Goal: Communication & Community: Answer question/provide support

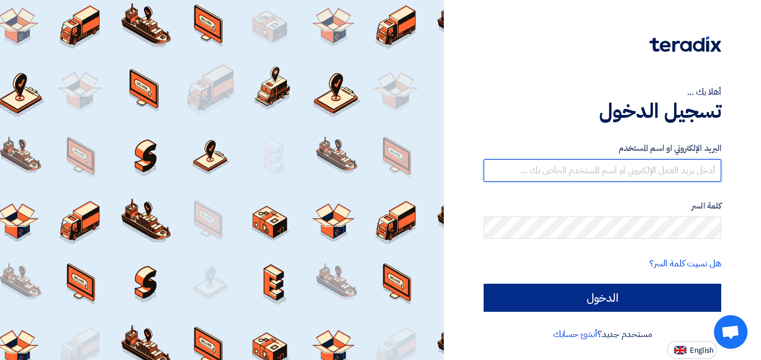
type input "[PERSON_NAME][EMAIL_ADDRESS][DOMAIN_NAME]"
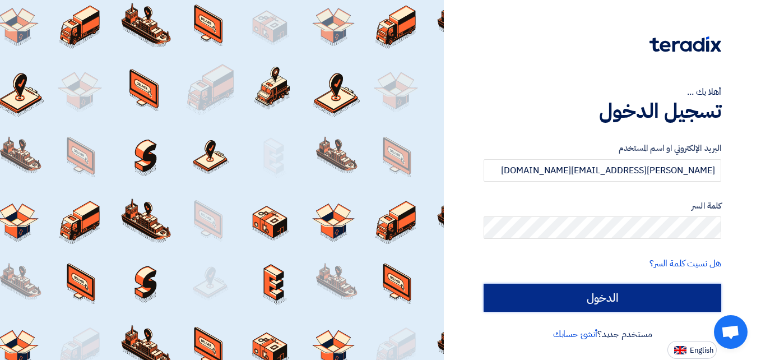
click at [295, 259] on input "الدخول" at bounding box center [603, 298] width 238 height 28
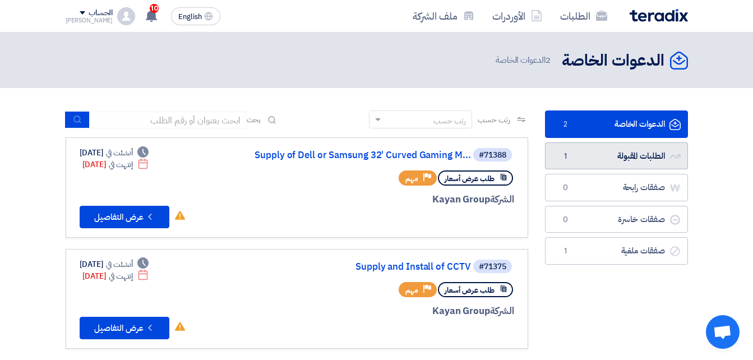
click at [295, 163] on link "الطلبات المقبولة الطلبات المقبولة 1" at bounding box center [616, 155] width 143 height 27
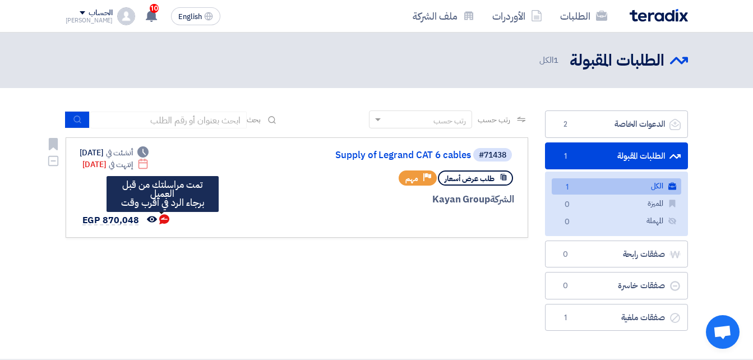
click at [160, 221] on use at bounding box center [164, 219] width 10 height 10
click at [162, 219] on icon "تمت مراسلتك من قبل العميل <br> برجاء الرد في أقرب وقت" at bounding box center [164, 219] width 10 height 10
click at [163, 219] on icon "تمت مراسلتك من قبل العميل <br> برجاء الرد في أقرب وقت" at bounding box center [164, 219] width 10 height 10
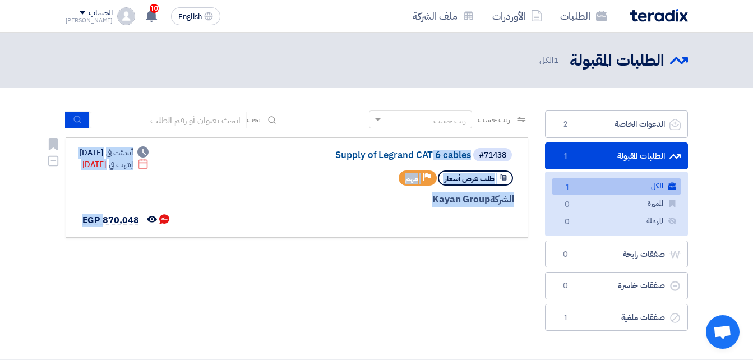
drag, startPoint x: 163, startPoint y: 219, endPoint x: 382, endPoint y: 158, distance: 228.1
click at [295, 158] on div "#71438 Supply of Legrand CAT 6 cables طلب عرض أسعار Priority مهم الشركة Kayan G…" at bounding box center [297, 187] width 435 height 81
click at [295, 158] on link "Supply of Legrand CAT 6 cables" at bounding box center [359, 155] width 224 height 10
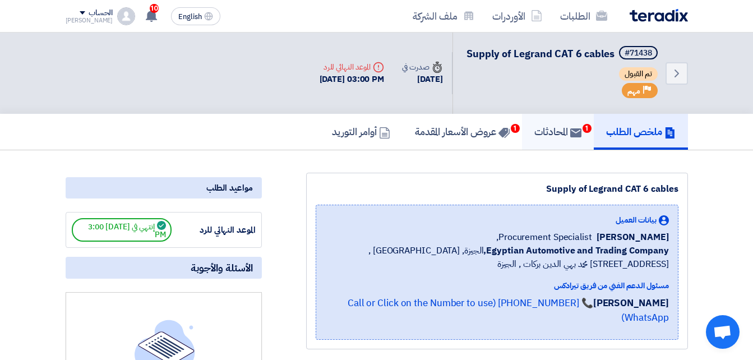
click at [295, 138] on h5 "المحادثات 1" at bounding box center [557, 131] width 47 height 13
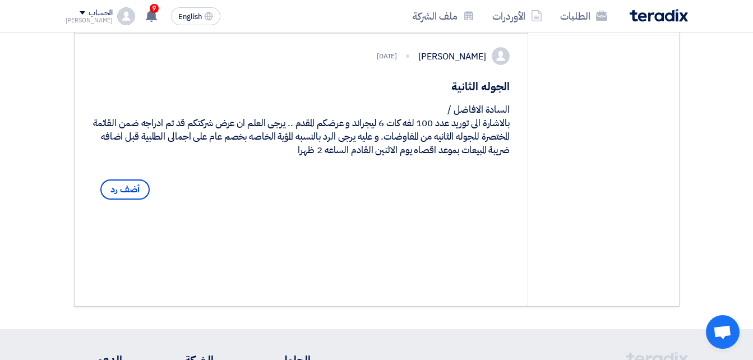
scroll to position [168, 0]
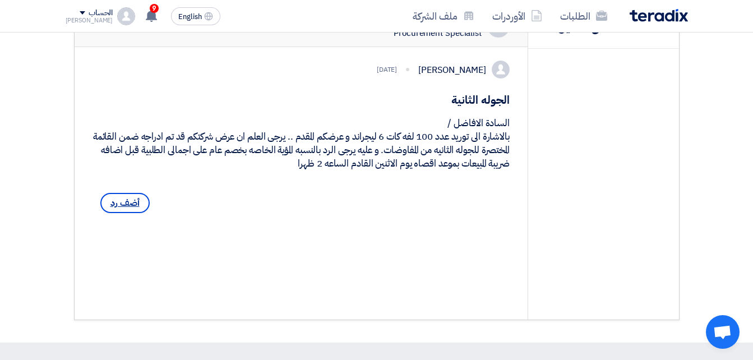
click at [126, 213] on span "أضف رد" at bounding box center [124, 203] width 49 height 20
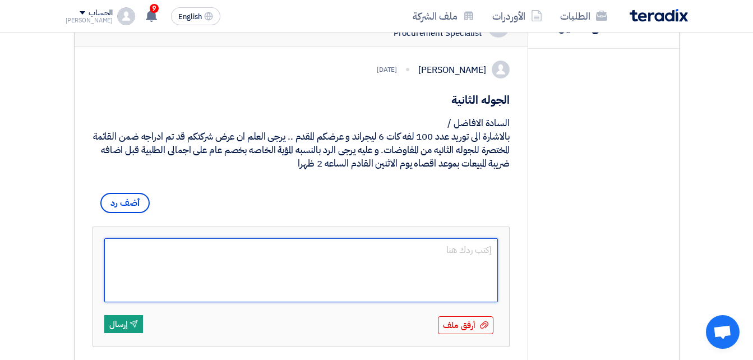
click at [295, 259] on textarea at bounding box center [301, 270] width 394 height 64
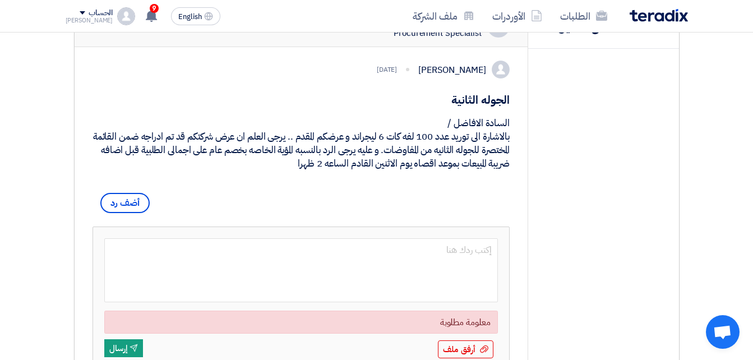
type textarea "h"
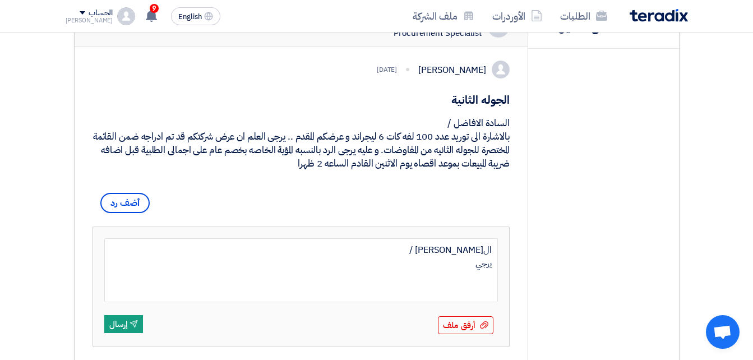
type textarea "ال[PERSON_NAME] / يرجي"
type textarea "ال[PERSON_NAME] / يرجي العلم انه تم عمل خصم بنسبه 3.5% تقريبا ليكون"
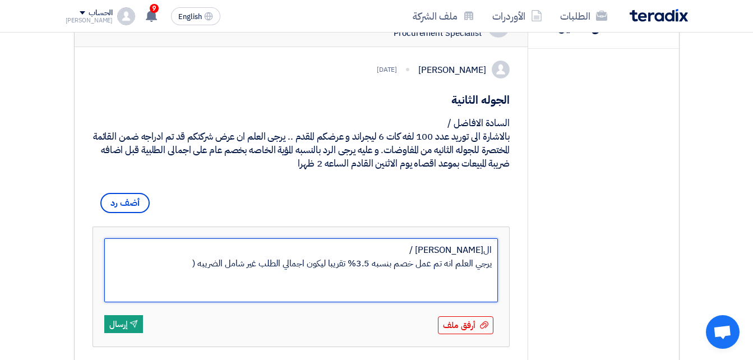
type textarea "ال[PERSON_NAME] / يرجي العلم انه تم عمل خصم بنسبه 3.5% تقريبا ليكون اجمالي الطل…"
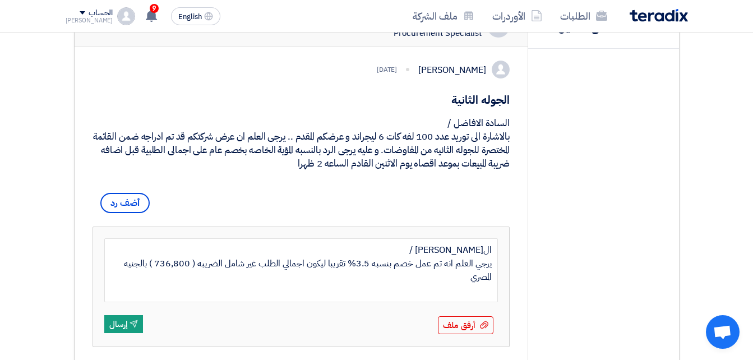
type textarea "ال[PERSON_NAME] / يرجي العلم انه تم عمل خصم بنسبه 3.5% تقريبا ليكون اجمالي الطل…"
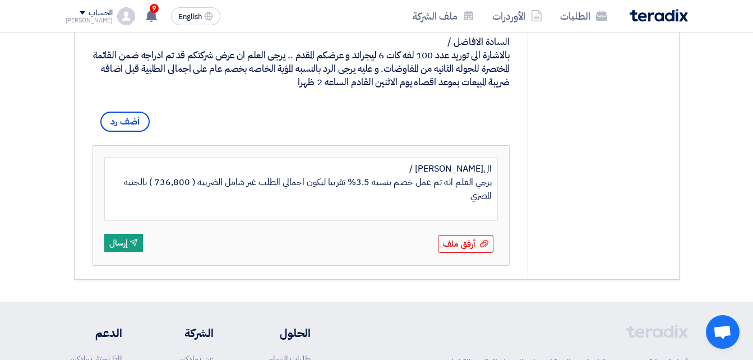
scroll to position [256, 0]
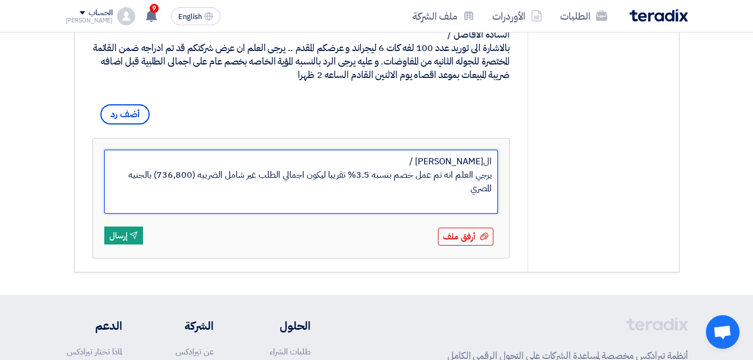
type textarea "ال[PERSON_NAME] / يرجي العلم انه تم عمل خصم بنسبه 3.5% تقريبا ليكون اجمالي الطل…"
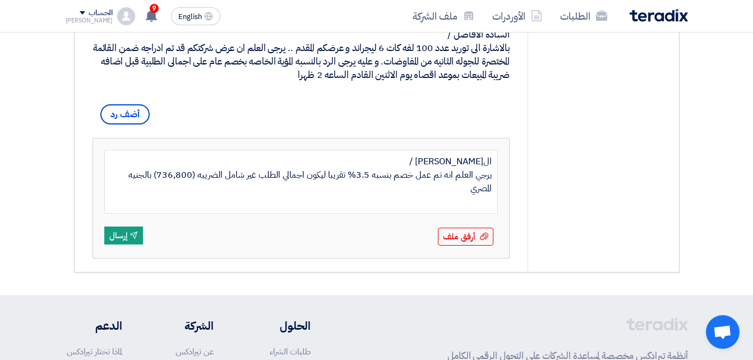
click at [232, 247] on div "أرفق ملف أرفق ملف Send إرسال" at bounding box center [301, 237] width 394 height 20
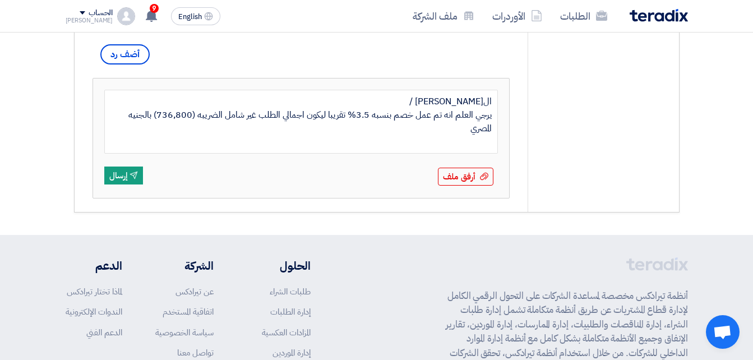
scroll to position [340, 0]
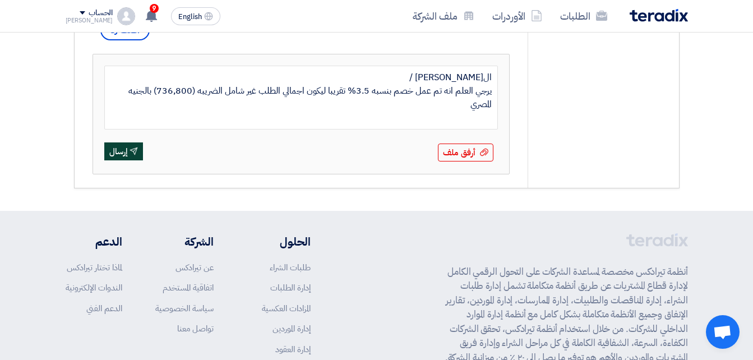
click at [130, 160] on button "Send إرسال" at bounding box center [123, 151] width 39 height 18
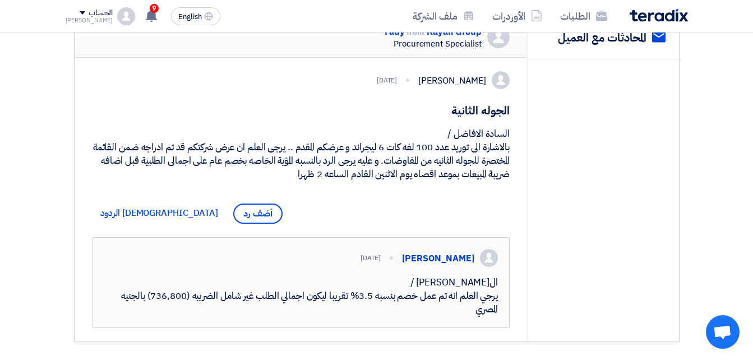
scroll to position [0, 0]
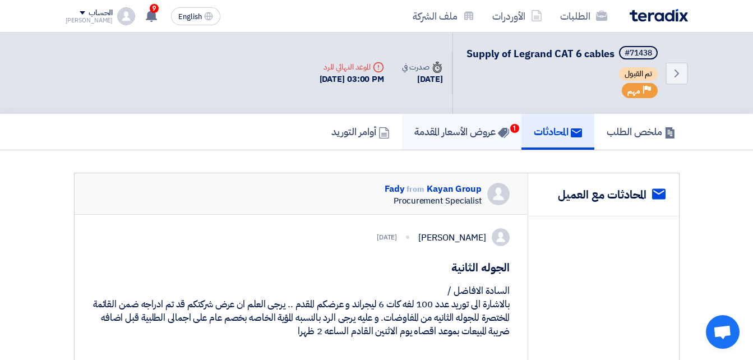
click at [295, 138] on h5 "عروض الأسعار المقدمة 1" at bounding box center [461, 131] width 95 height 13
